Goal: Task Accomplishment & Management: Manage account settings

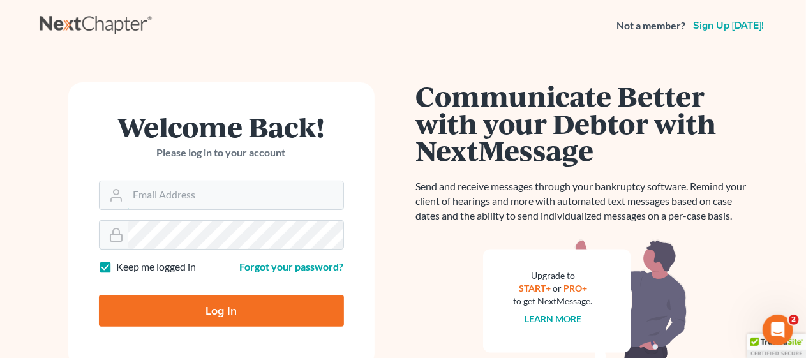
type input "JamesCerboneEsq@gmail.com"
click at [221, 305] on input "Log In" at bounding box center [221, 311] width 245 height 32
type input "Thinking..."
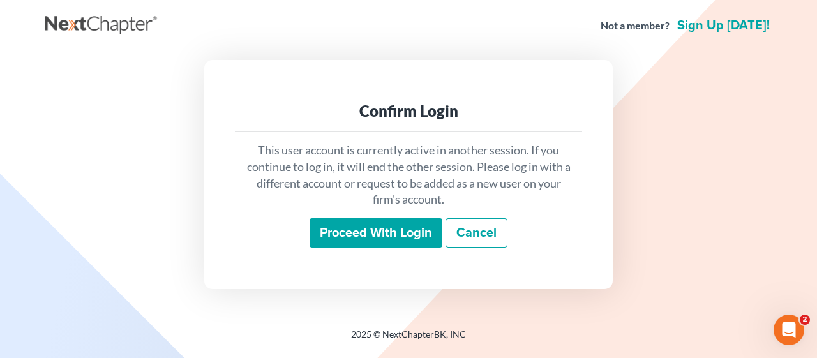
click at [351, 232] on input "Proceed with login" at bounding box center [375, 232] width 133 height 29
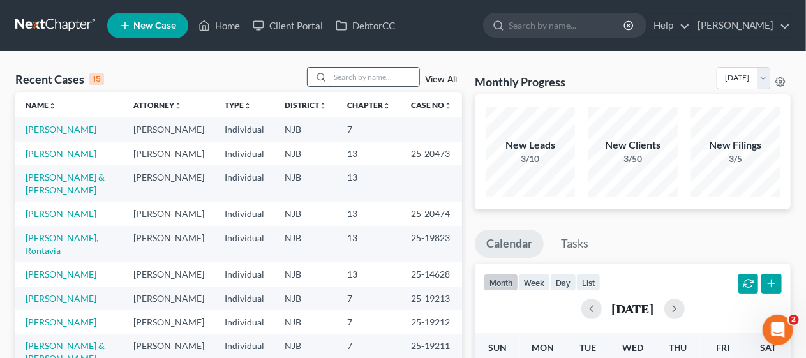
click at [352, 73] on input "search" at bounding box center [374, 77] width 89 height 19
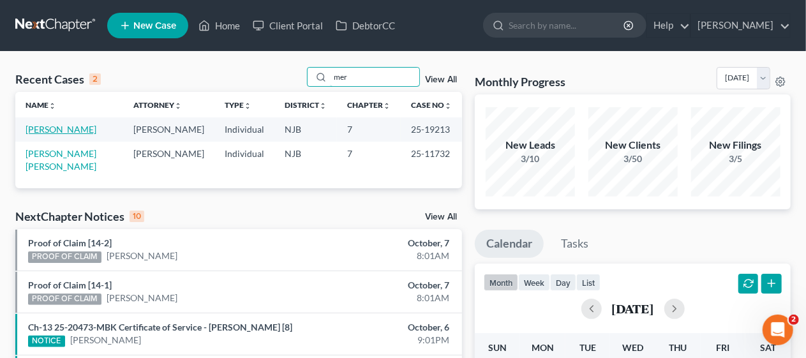
type input "mer"
click at [92, 129] on link "Merceron, Christopher" at bounding box center [61, 129] width 71 height 11
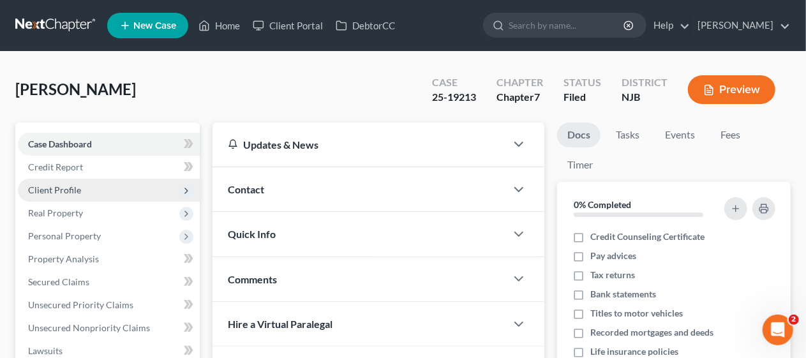
click at [128, 185] on span "Client Profile" at bounding box center [109, 190] width 182 height 23
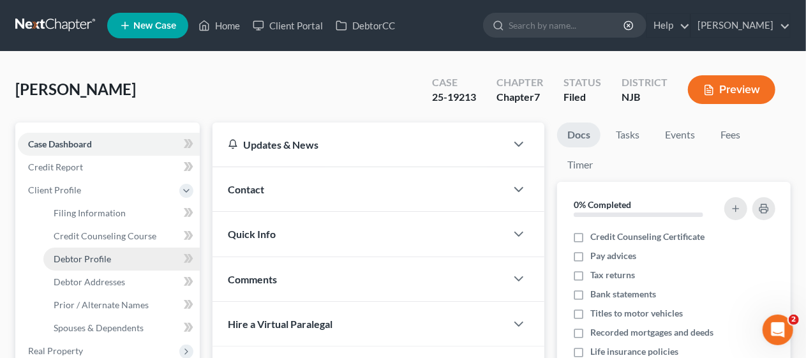
click at [150, 260] on link "Debtor Profile" at bounding box center [121, 259] width 156 height 23
select select "0"
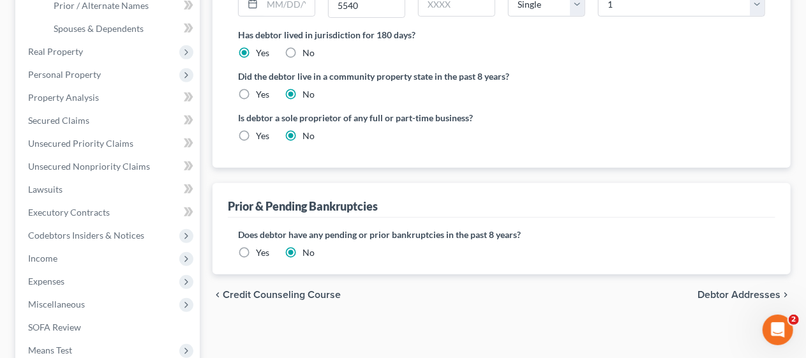
scroll to position [319, 0]
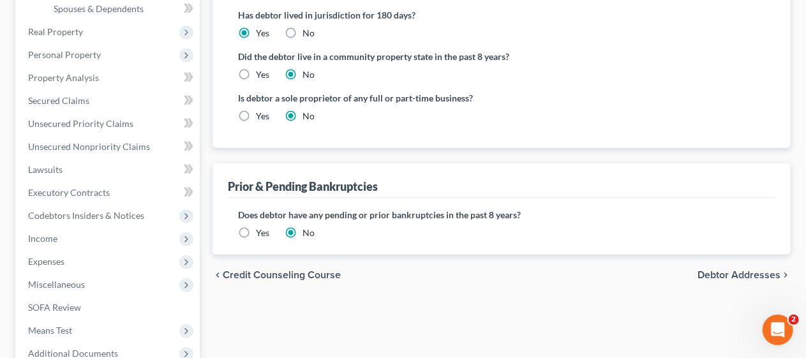
click at [713, 270] on span "Debtor Addresses" at bounding box center [738, 275] width 83 height 10
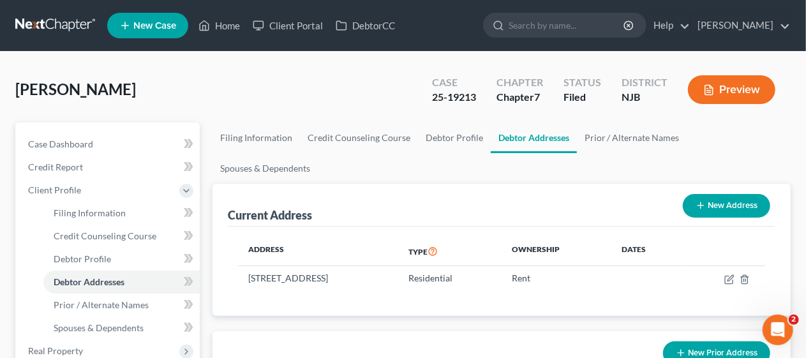
scroll to position [64, 0]
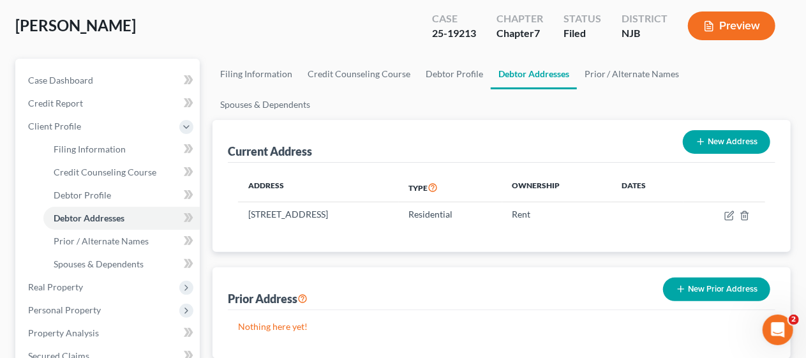
click at [744, 22] on button "Preview" at bounding box center [731, 25] width 87 height 29
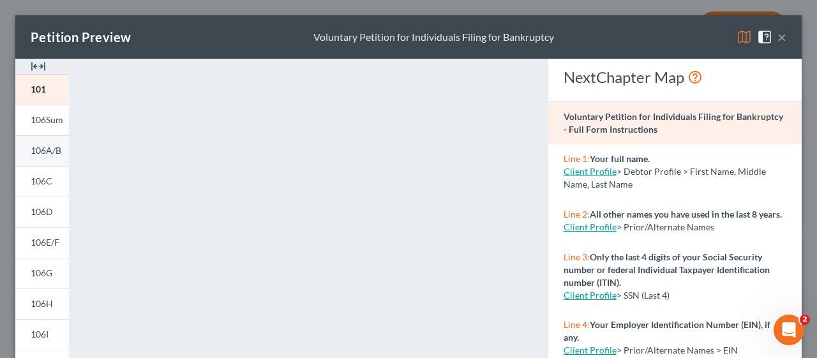
click at [47, 149] on span "106A/B" at bounding box center [46, 150] width 31 height 11
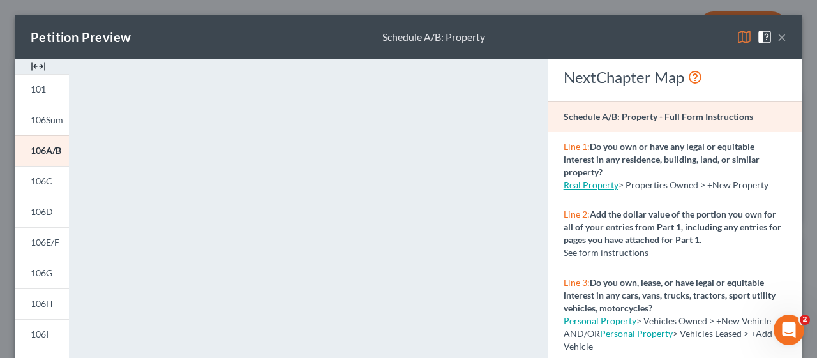
click at [777, 37] on button "×" at bounding box center [781, 36] width 9 height 15
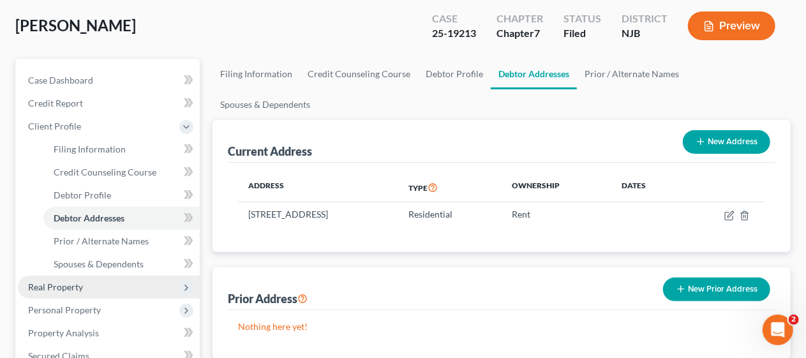
click at [101, 283] on span "Real Property" at bounding box center [109, 287] width 182 height 23
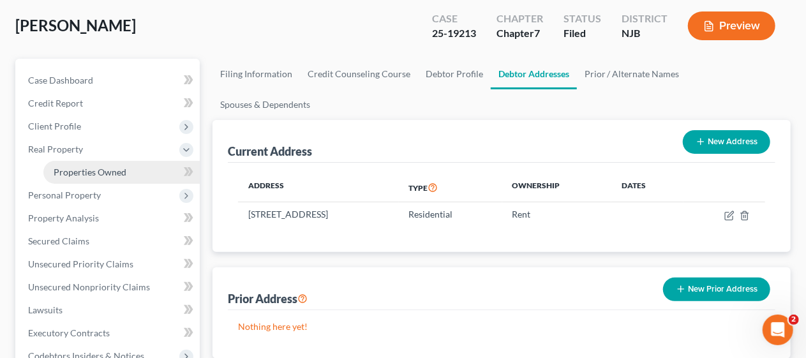
click at [114, 170] on span "Properties Owned" at bounding box center [90, 172] width 73 height 11
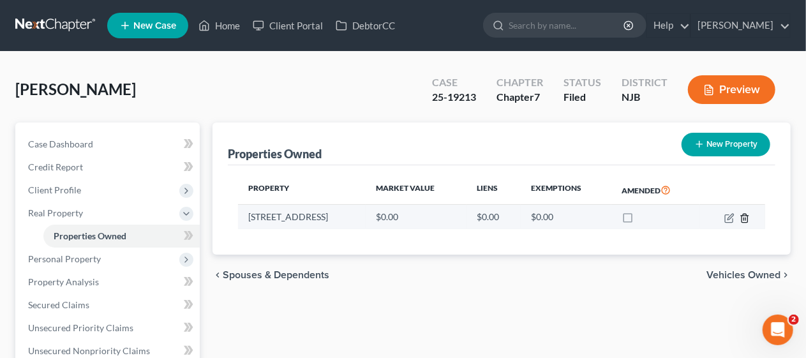
click at [746, 215] on icon "button" at bounding box center [744, 218] width 10 height 10
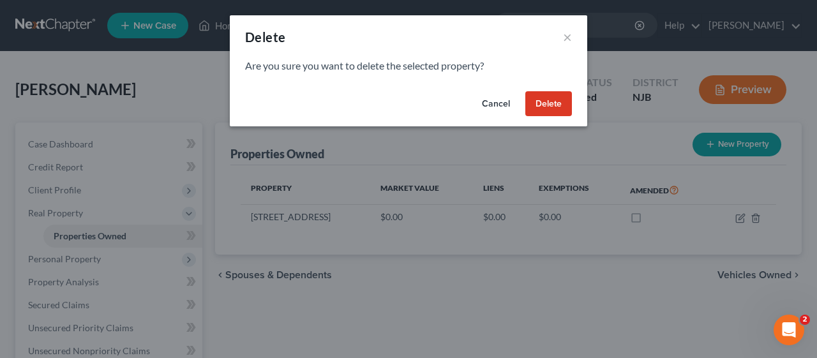
click at [549, 99] on button "Delete" at bounding box center [548, 104] width 47 height 26
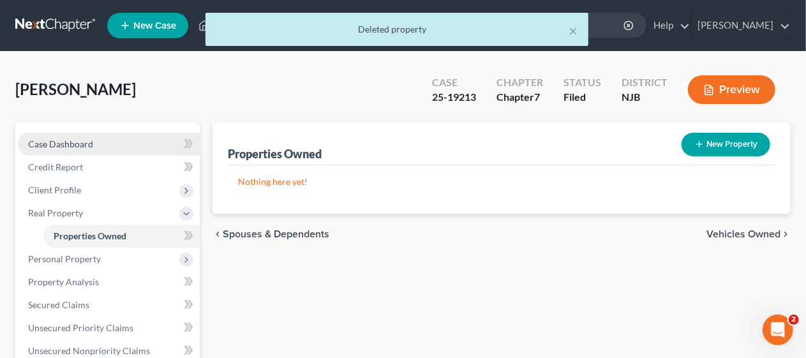
click at [117, 139] on link "Case Dashboard" at bounding box center [109, 144] width 182 height 23
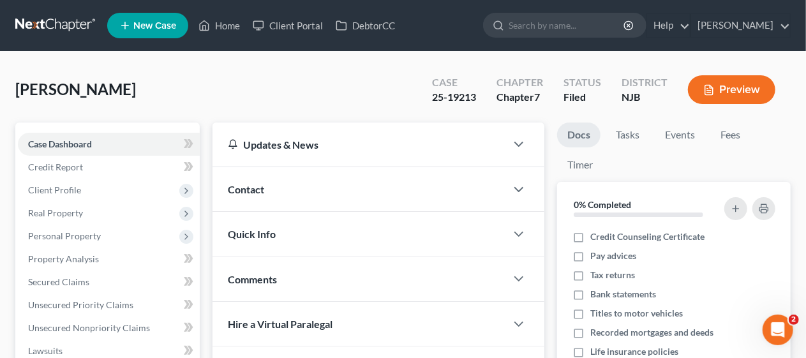
click at [725, 91] on button "Preview" at bounding box center [731, 89] width 87 height 29
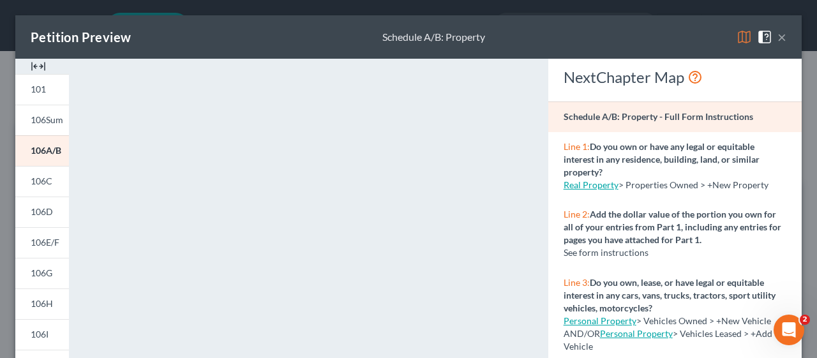
click at [777, 36] on button "×" at bounding box center [781, 36] width 9 height 15
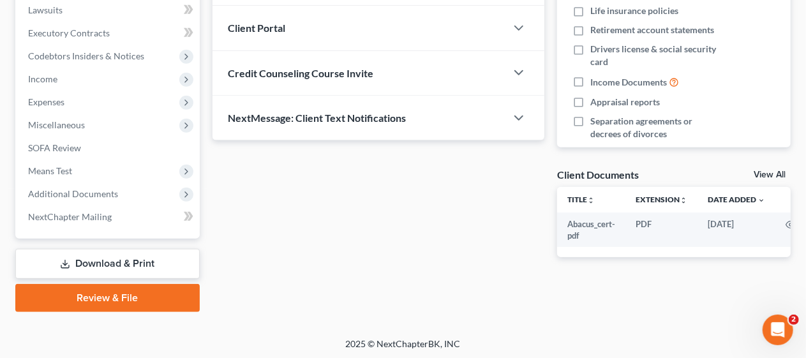
scroll to position [341, 0]
click at [123, 256] on link "Download & Print" at bounding box center [107, 263] width 184 height 30
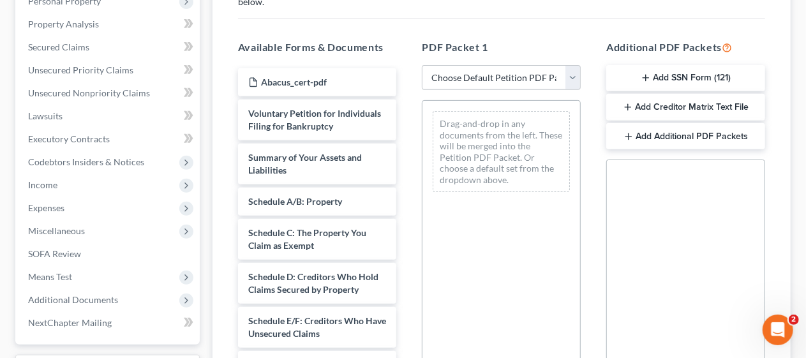
scroll to position [255, 0]
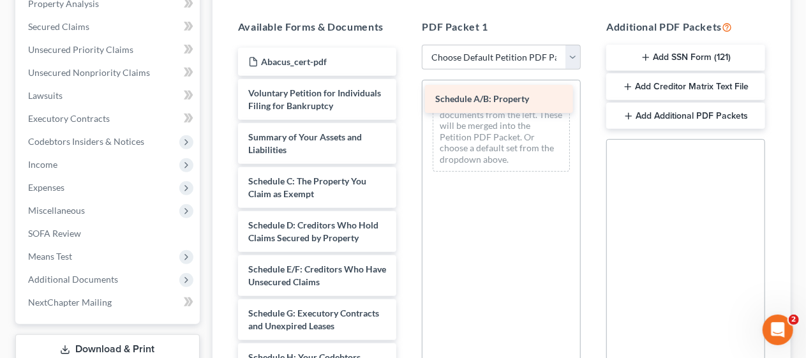
drag, startPoint x: 289, startPoint y: 186, endPoint x: 476, endPoint y: 93, distance: 209.1
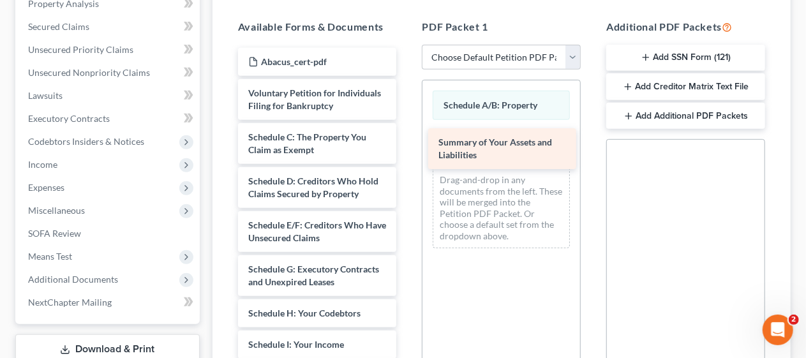
drag, startPoint x: 286, startPoint y: 153, endPoint x: 476, endPoint y: 147, distance: 190.2
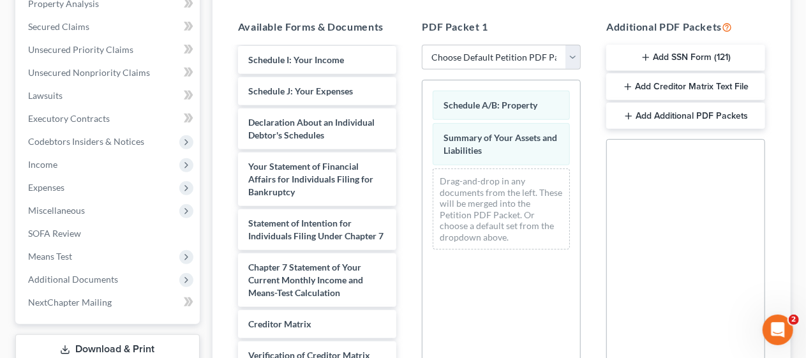
scroll to position [280, 0]
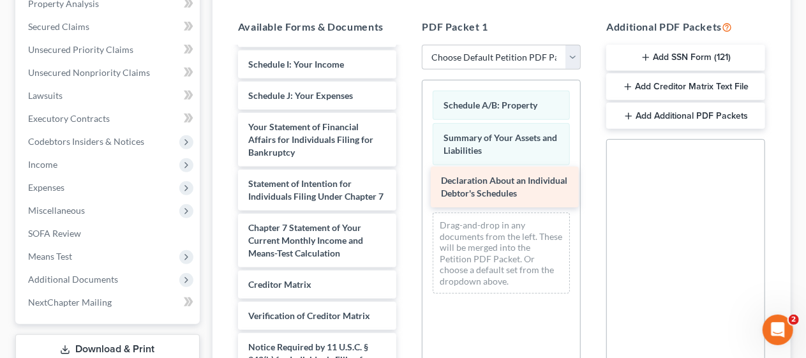
drag, startPoint x: 300, startPoint y: 163, endPoint x: 492, endPoint y: 180, distance: 193.4
click at [407, 180] on div "Declaration About an Individual Debtor's Schedules Abacus_cert-pdf Voluntary Pe…" at bounding box center [317, 99] width 179 height 663
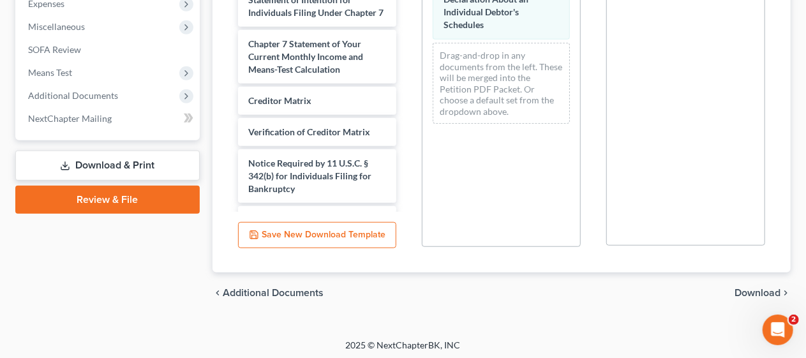
scroll to position [441, 0]
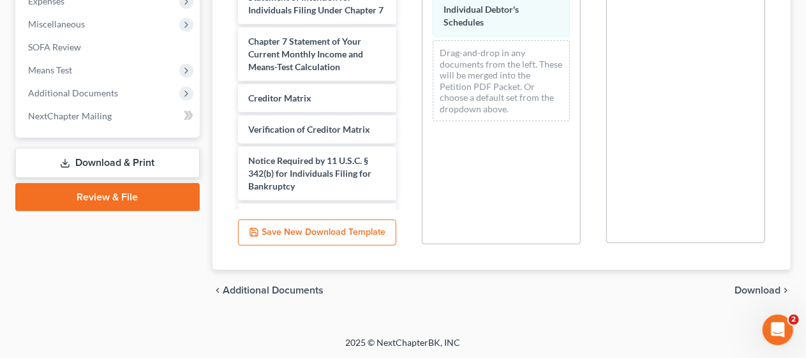
click at [759, 285] on span "Download" at bounding box center [757, 290] width 46 height 10
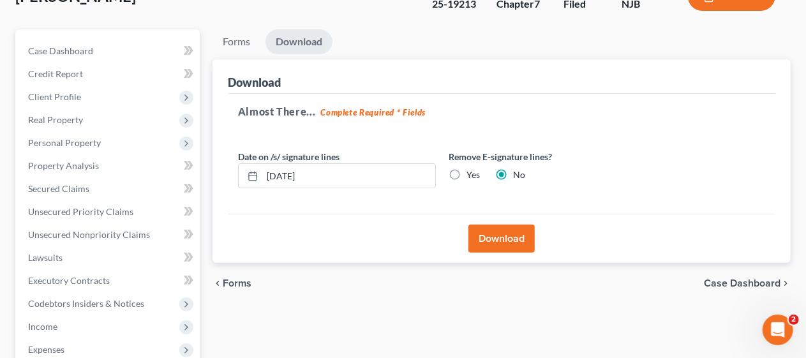
scroll to position [86, 0]
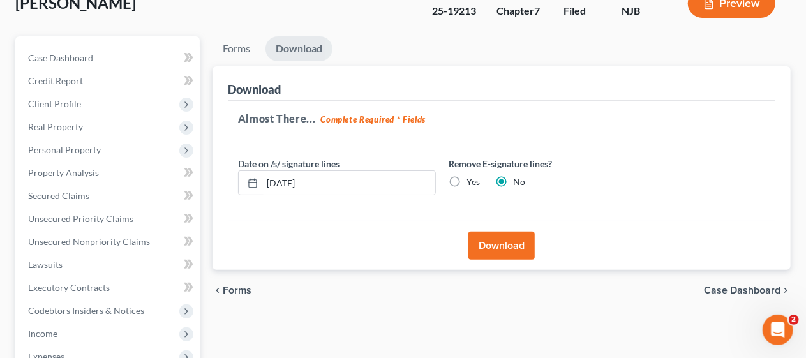
click at [503, 241] on button "Download" at bounding box center [501, 246] width 66 height 28
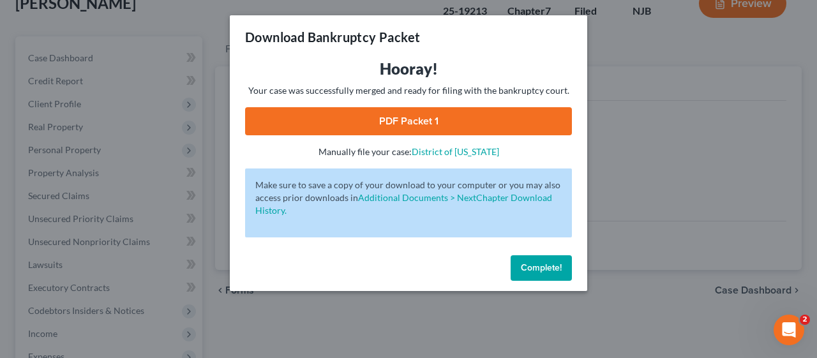
click at [408, 119] on link "PDF Packet 1" at bounding box center [408, 121] width 327 height 28
click at [540, 269] on span "Complete!" at bounding box center [541, 267] width 41 height 11
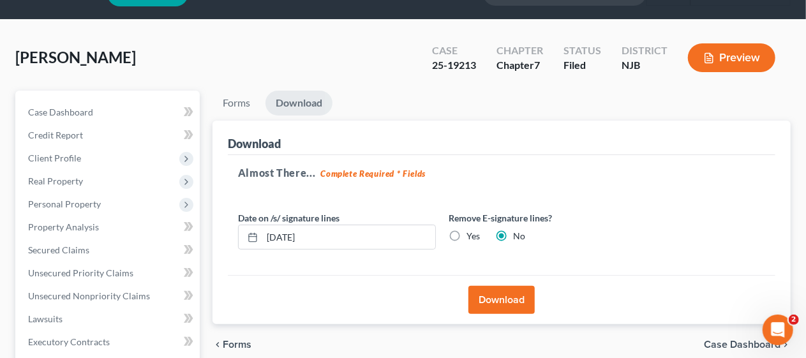
scroll to position [0, 0]
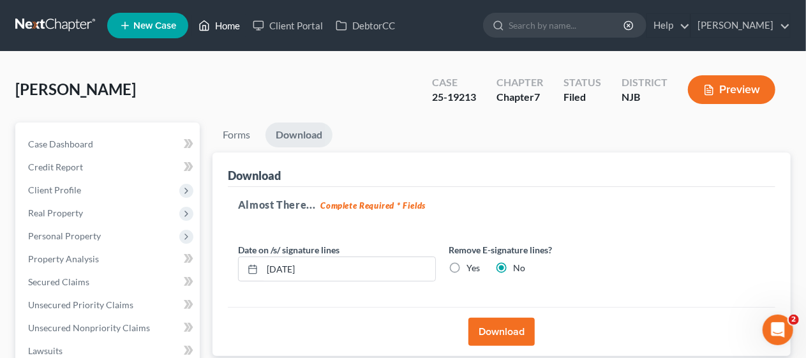
click at [222, 22] on link "Home" at bounding box center [219, 25] width 54 height 23
